Goal: Transaction & Acquisition: Purchase product/service

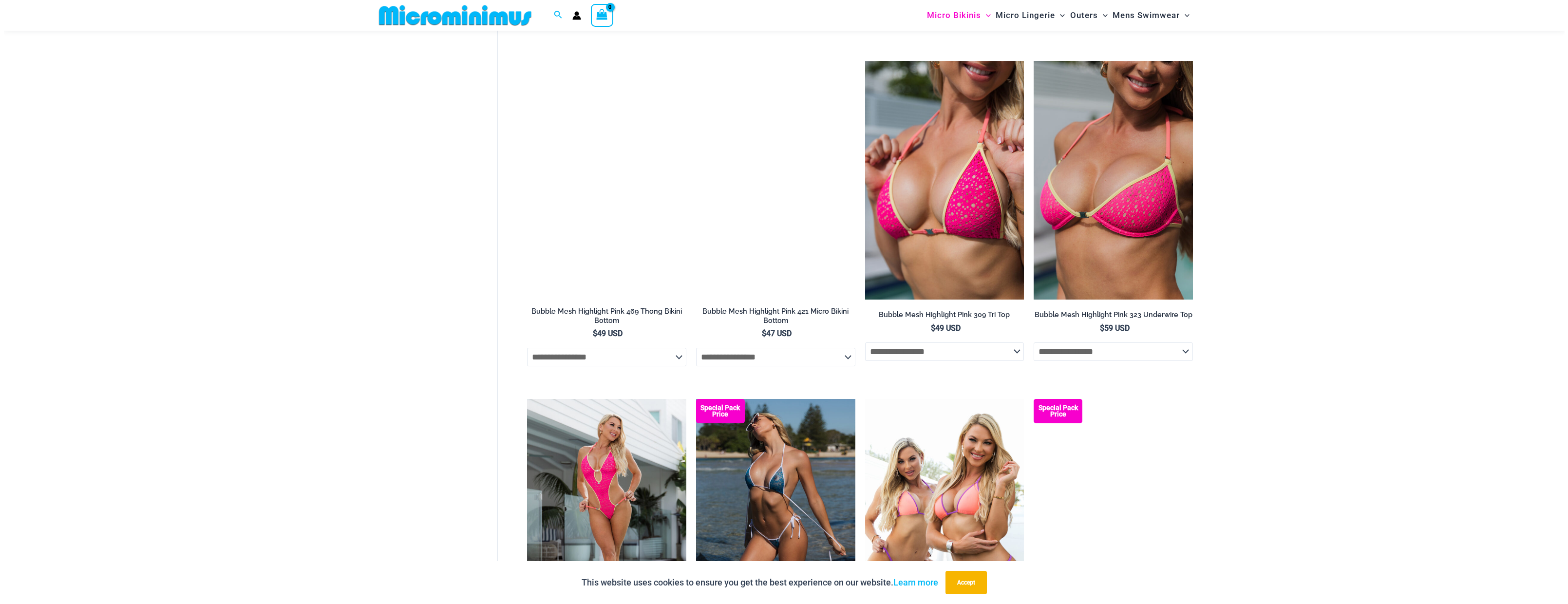
scroll to position [1603, 0]
